Goal: Information Seeking & Learning: Check status

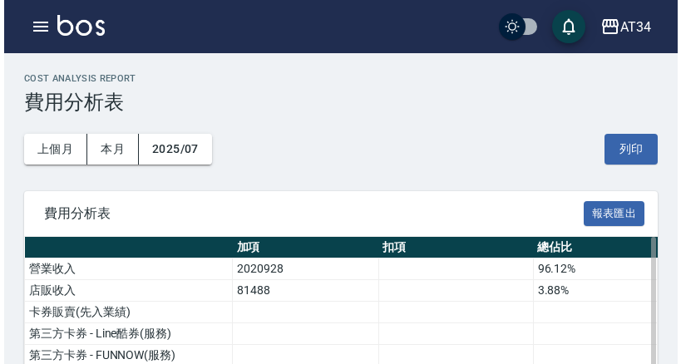
scroll to position [1457, 0]
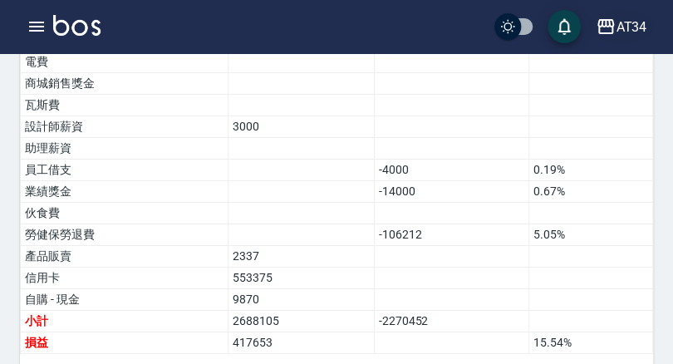
click at [639, 20] on div "AT34" at bounding box center [631, 27] width 31 height 21
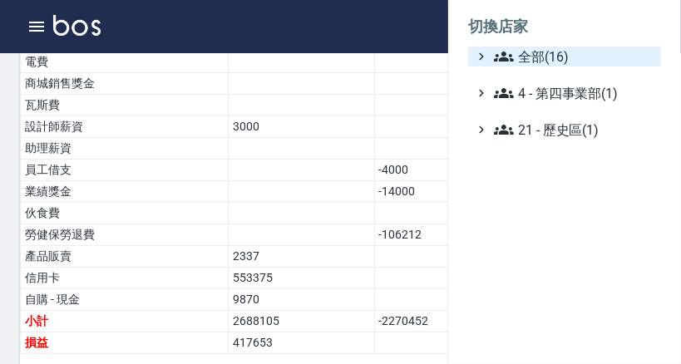
click at [539, 63] on span "全部(16)" at bounding box center [574, 57] width 160 height 20
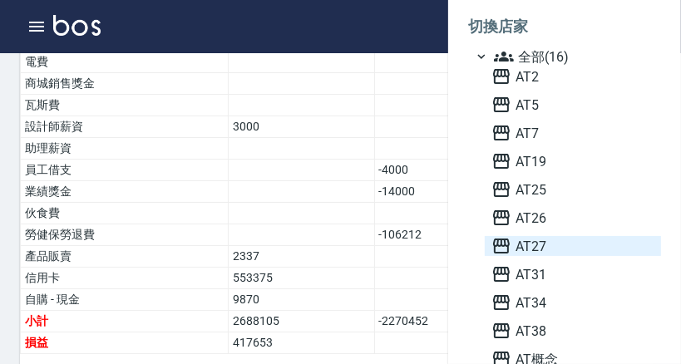
click at [538, 249] on span "AT27" at bounding box center [572, 246] width 163 height 20
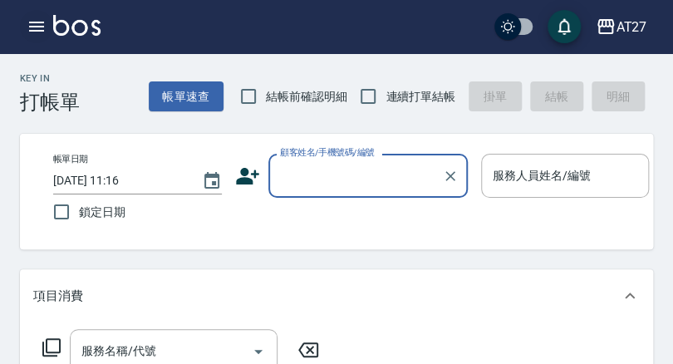
click at [33, 22] on icon "button" at bounding box center [36, 27] width 15 height 10
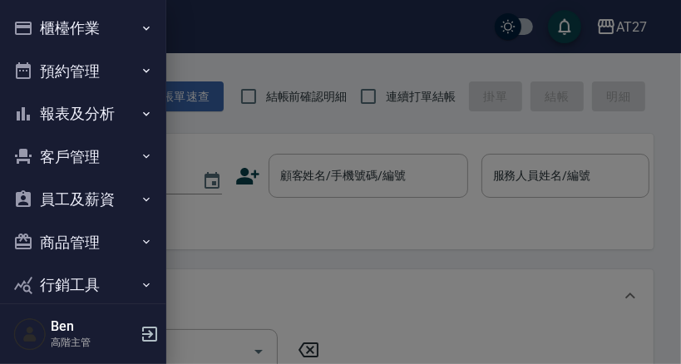
click at [62, 113] on button "報表及分析" at bounding box center [83, 113] width 153 height 43
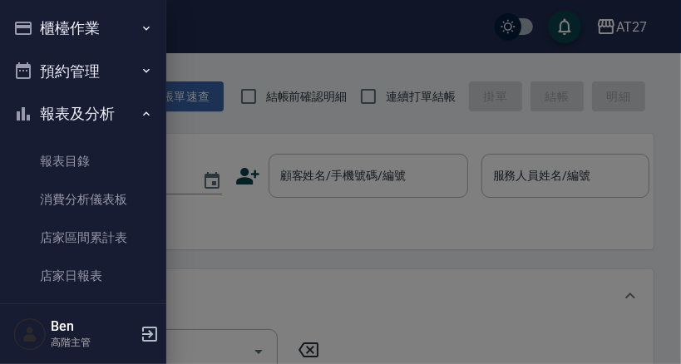
scroll to position [67, 0]
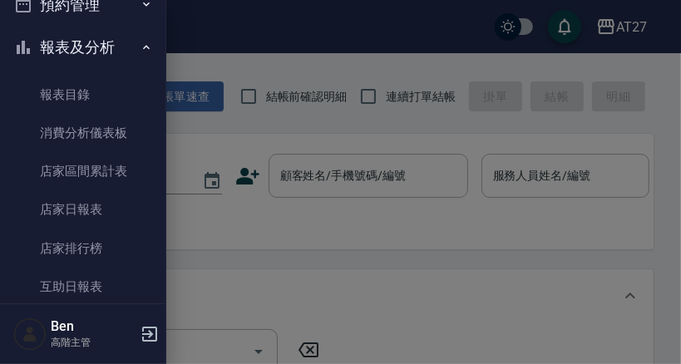
drag, startPoint x: 156, startPoint y: 284, endPoint x: 178, endPoint y: 343, distance: 62.9
click at [166, 343] on div "櫃檯作業 打帳單 帳單列表 掛單列表 座位開單 營業儀表板 現金收支登錄 高階收支登錄 材料自購登錄 每日結帳 排班表 現場電腦打卡 掃碼打卡 預約管理 預約…" at bounding box center [83, 182] width 166 height 364
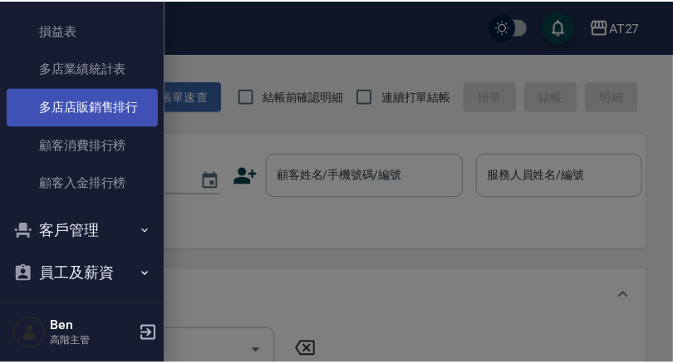
scroll to position [1459, 0]
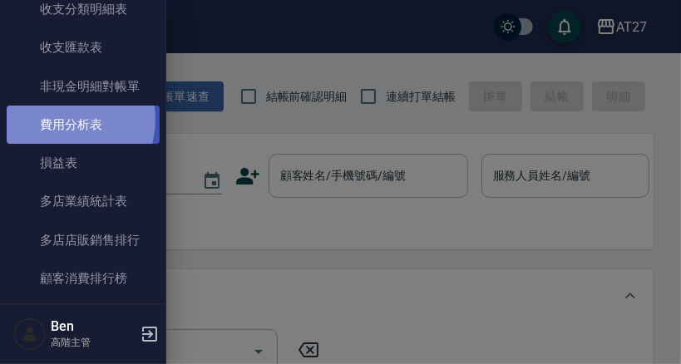
click at [64, 120] on link "費用分析表" at bounding box center [83, 125] width 153 height 38
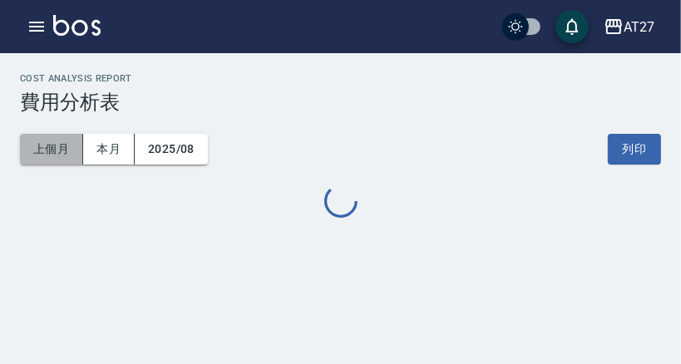
click at [60, 146] on button "上個月" at bounding box center [51, 149] width 63 height 31
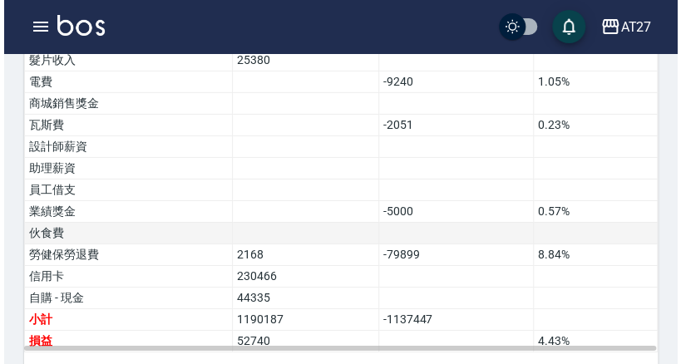
scroll to position [1261, 0]
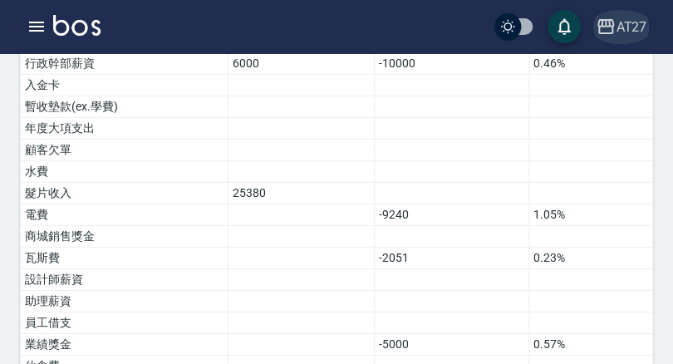
click at [636, 18] on div "AT27" at bounding box center [631, 27] width 31 height 21
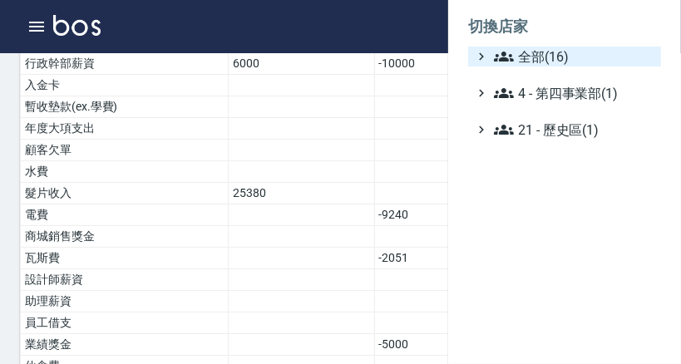
click at [522, 57] on span "全部(16)" at bounding box center [574, 57] width 160 height 20
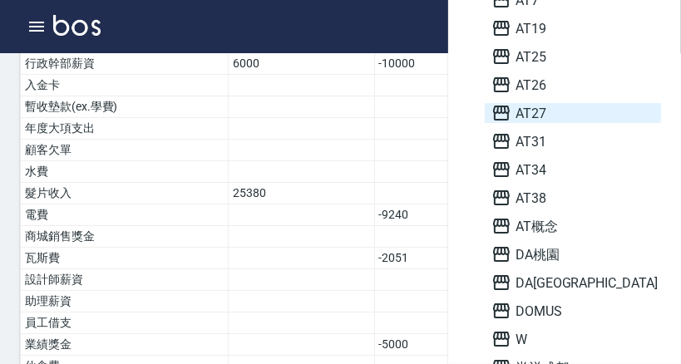
scroll to position [200, 0]
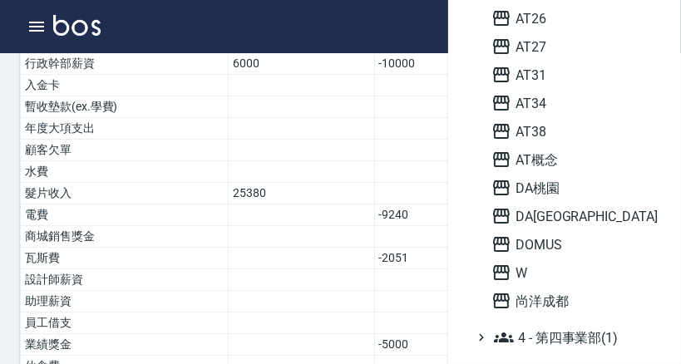
click at [519, 230] on div "AT2 AT5 AT7 AT19 AT25 AT26 AT27 AT31 AT34 AT38 AT概念 DA桃園 DA蘆洲 DOMUS W 尚洋成都" at bounding box center [573, 89] width 176 height 444
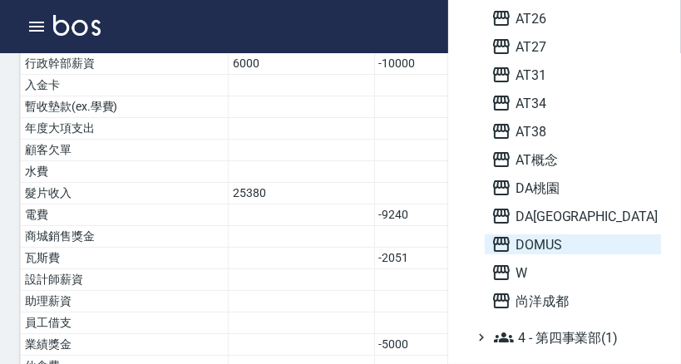
click at [519, 238] on span "DOMUS" at bounding box center [572, 244] width 163 height 20
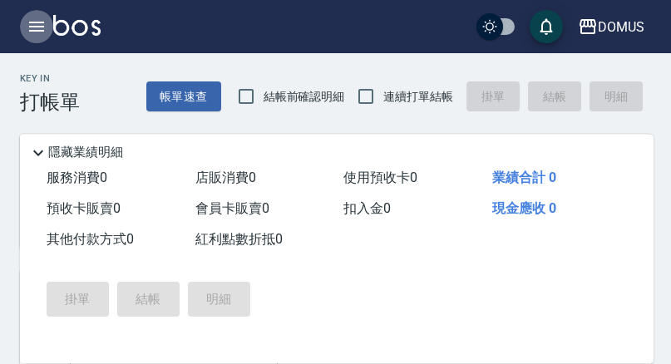
click at [33, 31] on icon "button" at bounding box center [36, 27] width 15 height 10
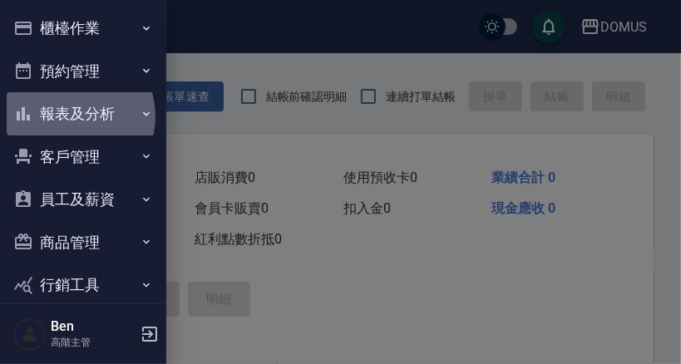
click at [70, 116] on button "報表及分析" at bounding box center [83, 113] width 153 height 43
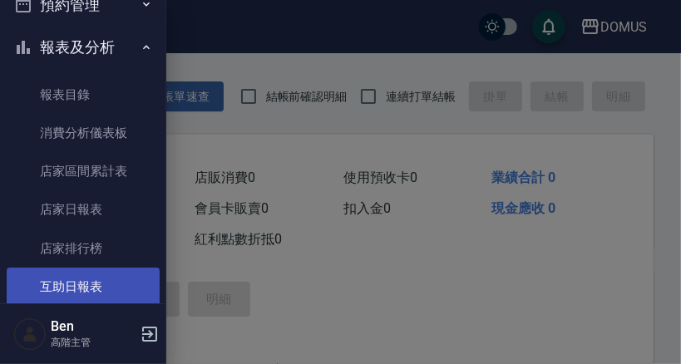
scroll to position [133, 0]
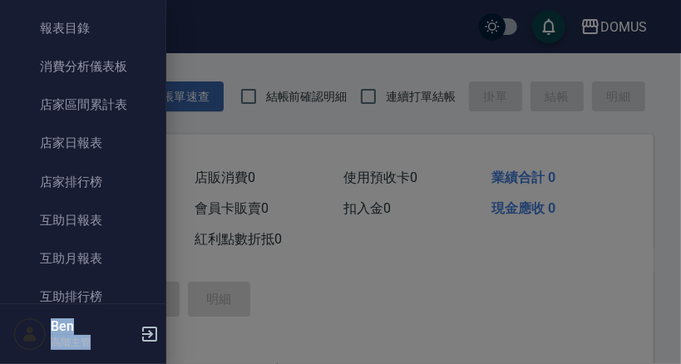
drag, startPoint x: 157, startPoint y: 256, endPoint x: 153, endPoint y: 321, distance: 65.0
click at [153, 321] on div "櫃檯作業 打帳單 帳單列表 掛單列表 座位開單 營業儀表板 現金收支登錄 高階收支登錄 材料自購登錄 每日結帳 排班表 現場電腦打卡 掃碼打卡 預約管理 預約…" at bounding box center [83, 182] width 166 height 364
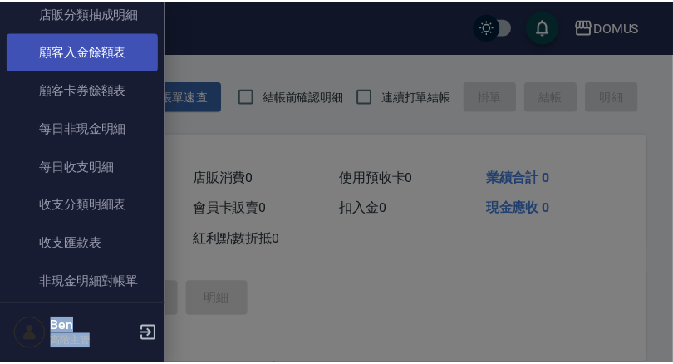
scroll to position [1463, 0]
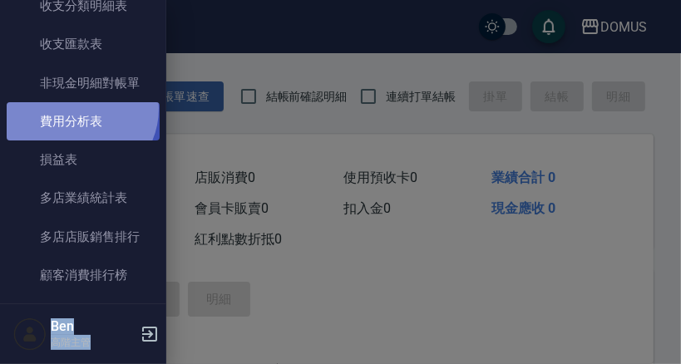
click at [76, 109] on link "費用分析表" at bounding box center [83, 121] width 153 height 38
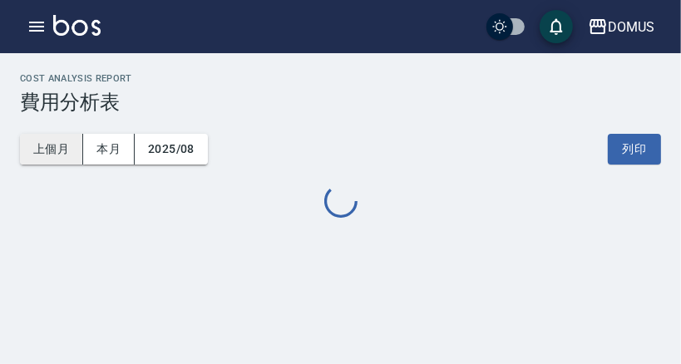
click at [43, 149] on button "上個月" at bounding box center [51, 149] width 63 height 31
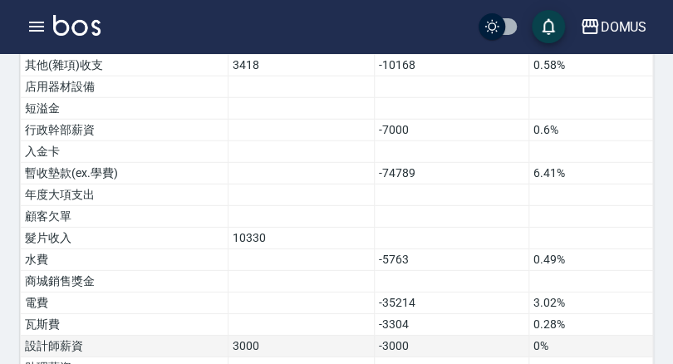
scroll to position [1061, 0]
